Goal: Transaction & Acquisition: Purchase product/service

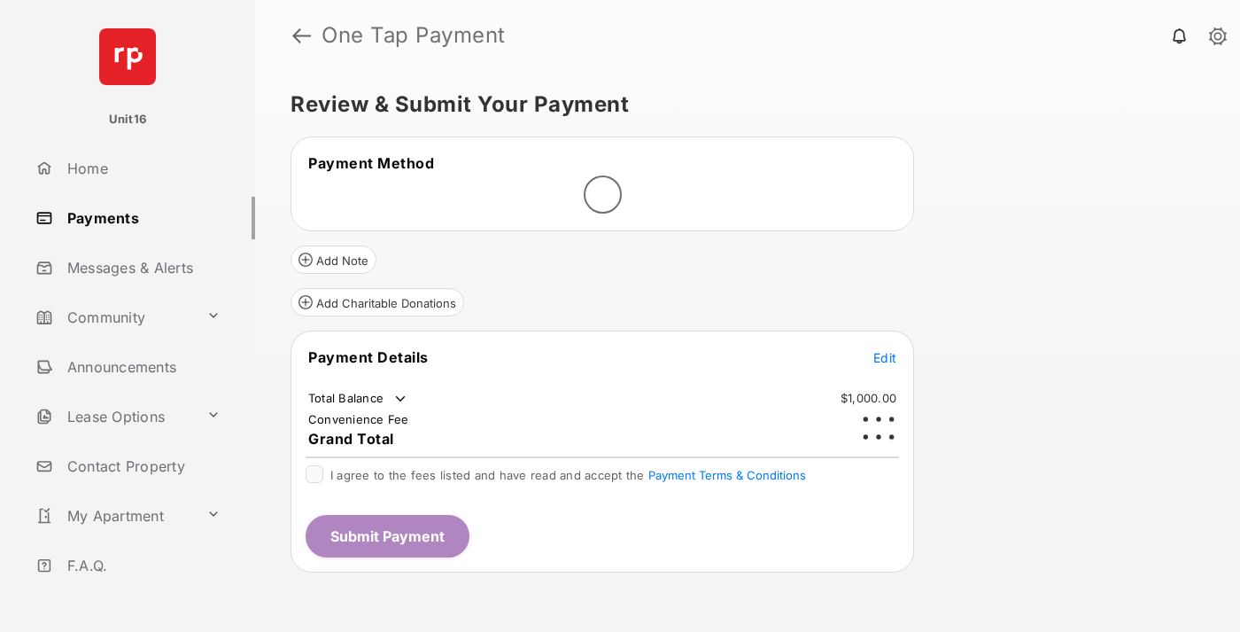
click at [885, 350] on span "Edit" at bounding box center [884, 357] width 23 height 15
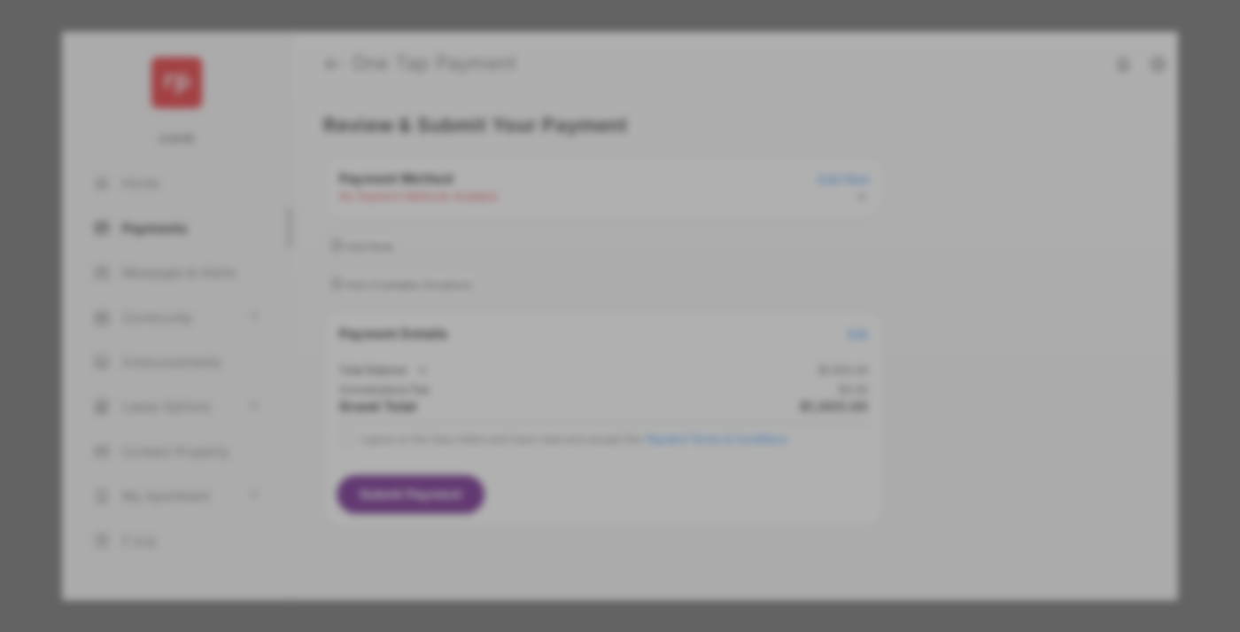
click at [587, 346] on div "Other Amount" at bounding box center [587, 357] width 287 height 30
type input "****"
click at [560, 469] on button "Save" at bounding box center [560, 468] width 89 height 43
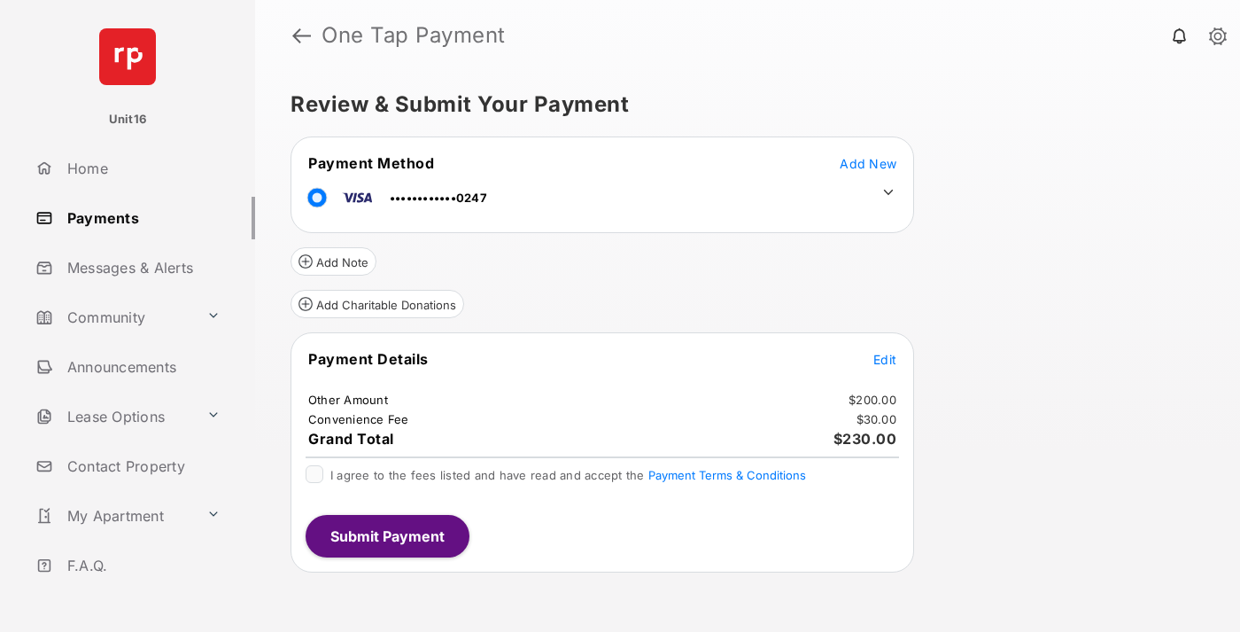
click at [888, 192] on icon at bounding box center [888, 192] width 16 height 16
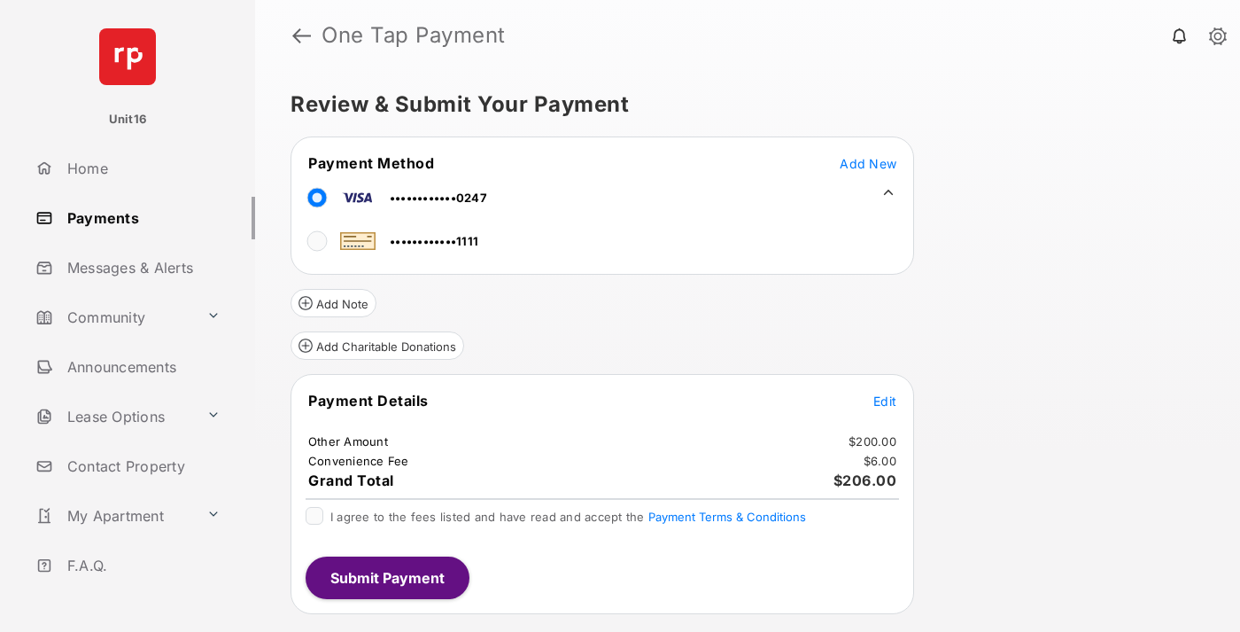
click at [885, 400] on span "Edit" at bounding box center [884, 400] width 23 height 15
click at [386, 577] on button "Submit Payment" at bounding box center [388, 577] width 164 height 43
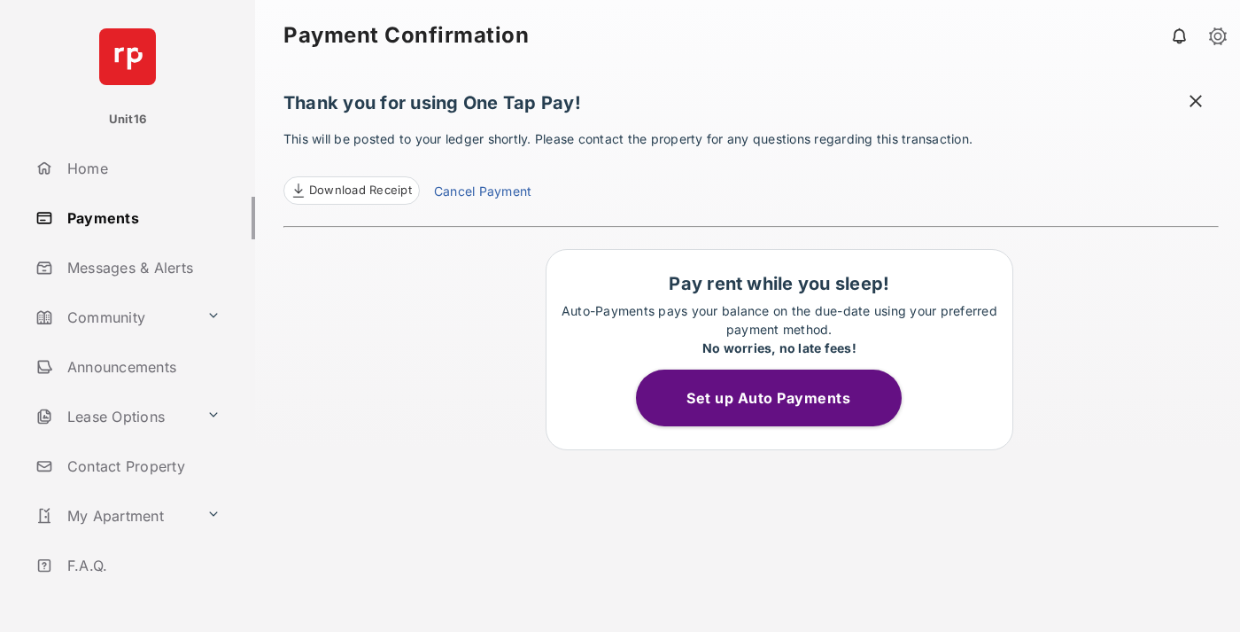
click at [482, 193] on link "Cancel Payment" at bounding box center [482, 193] width 97 height 23
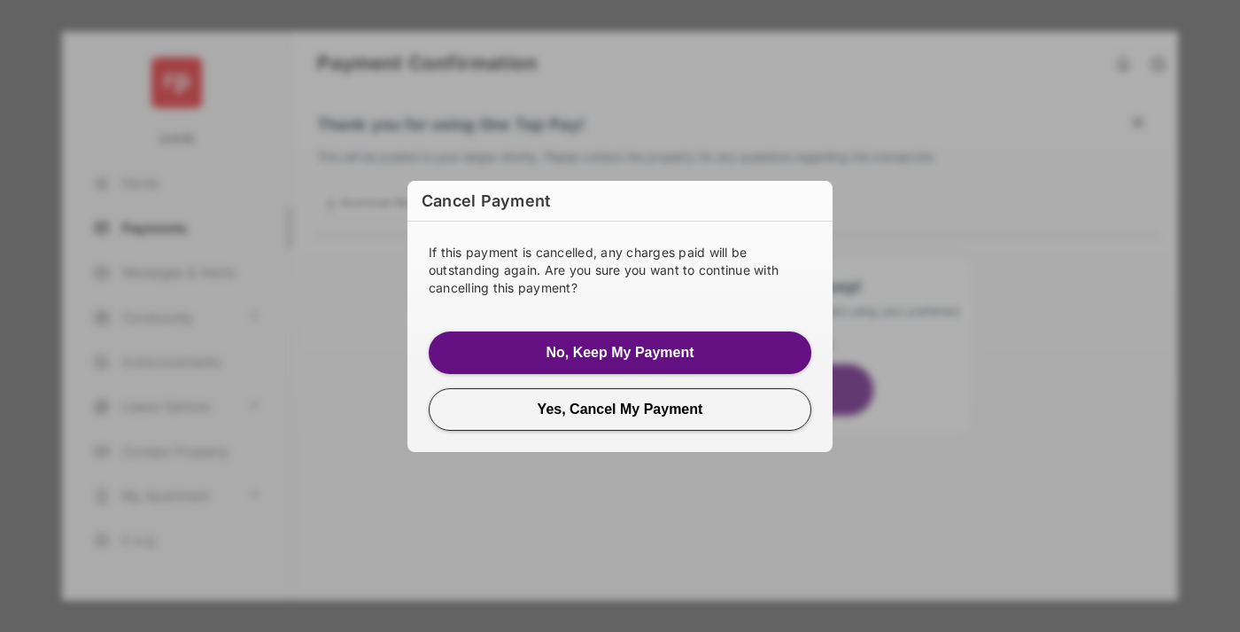
click at [620, 408] on button "Yes, Cancel My Payment" at bounding box center [620, 409] width 383 height 43
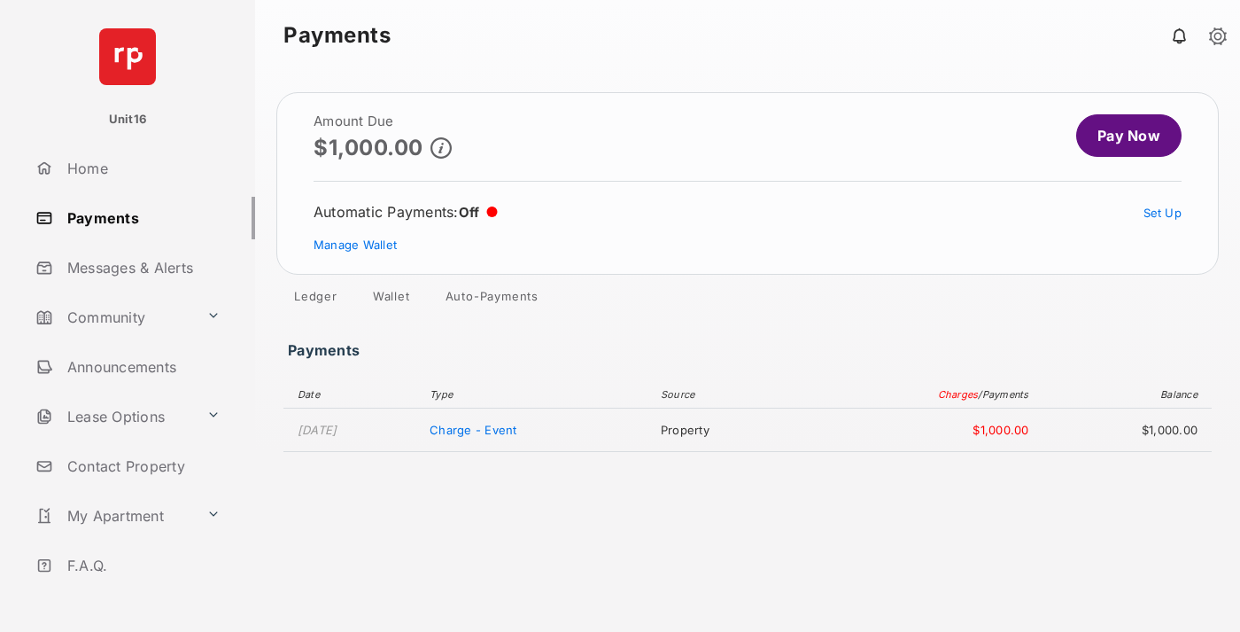
click at [355, 244] on link "Manage Wallet" at bounding box center [355, 244] width 83 height 14
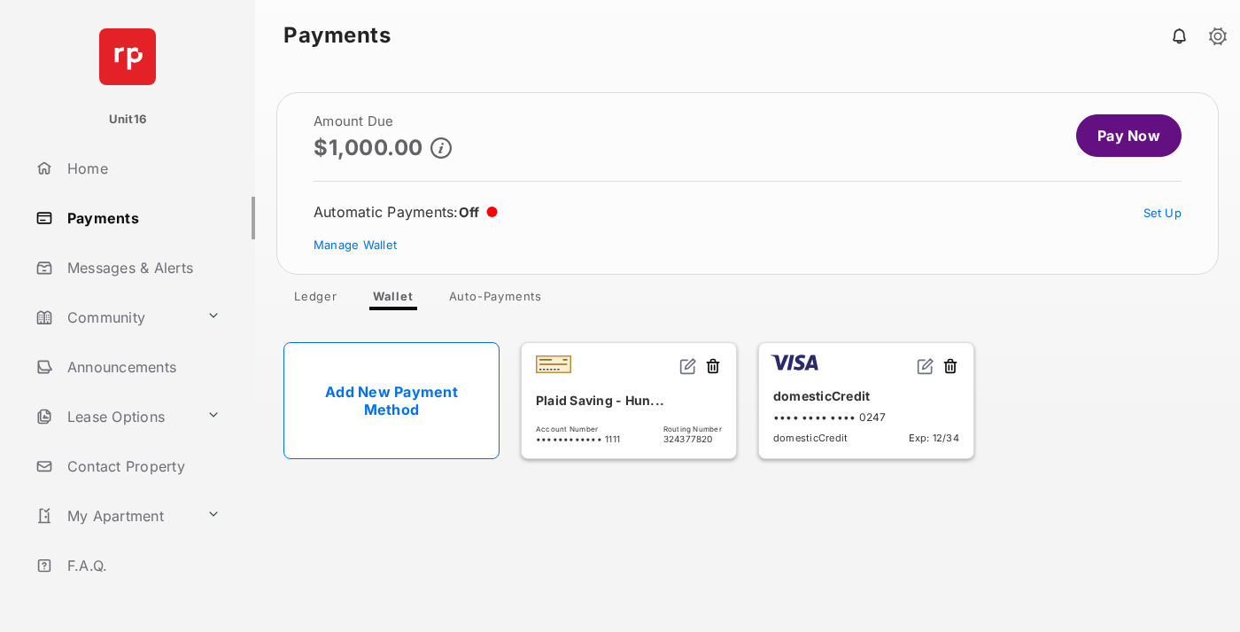
click at [950, 367] on button at bounding box center [951, 367] width 18 height 20
